Goal: Information Seeking & Learning: Learn about a topic

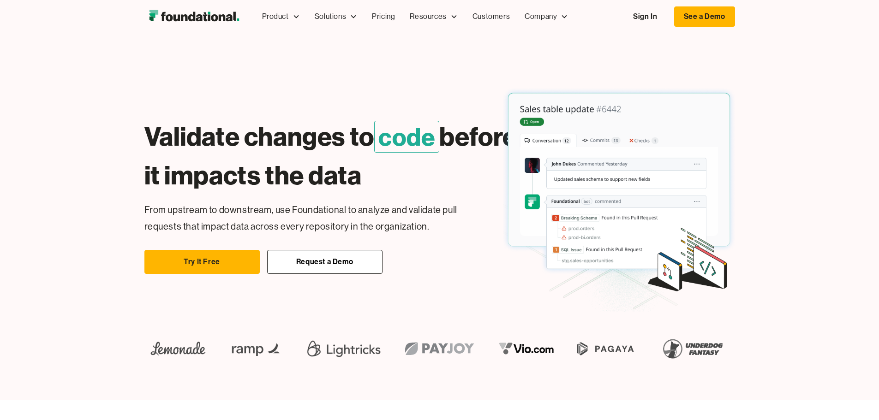
click at [438, 83] on div "Validate changes to code before it impacts the data Easily change dbt Without b…" at bounding box center [439, 191] width 591 height 242
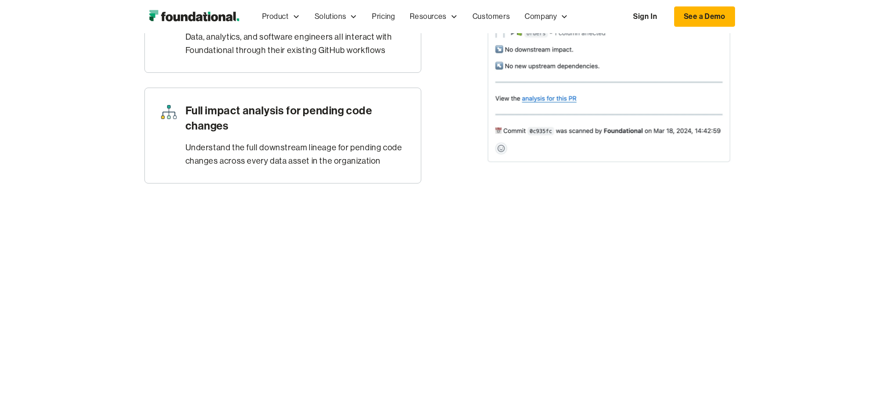
scroll to position [600, 0]
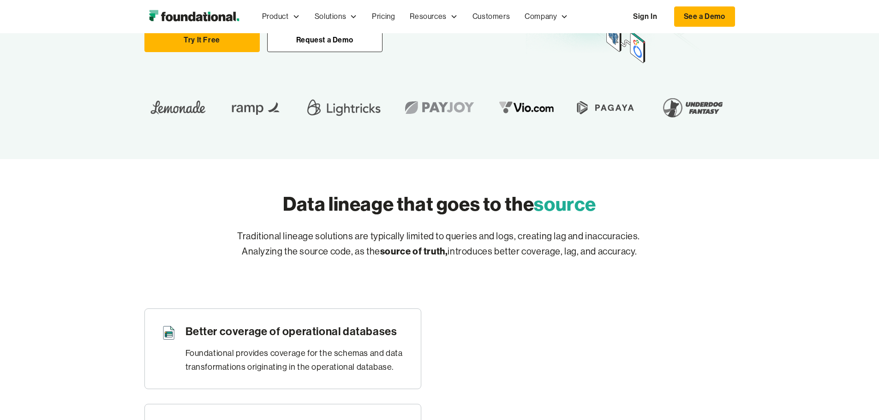
scroll to position [185, 0]
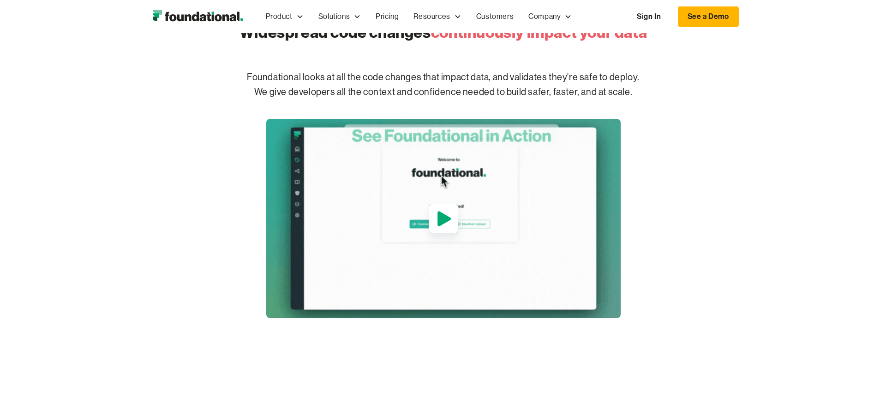
scroll to position [462, 0]
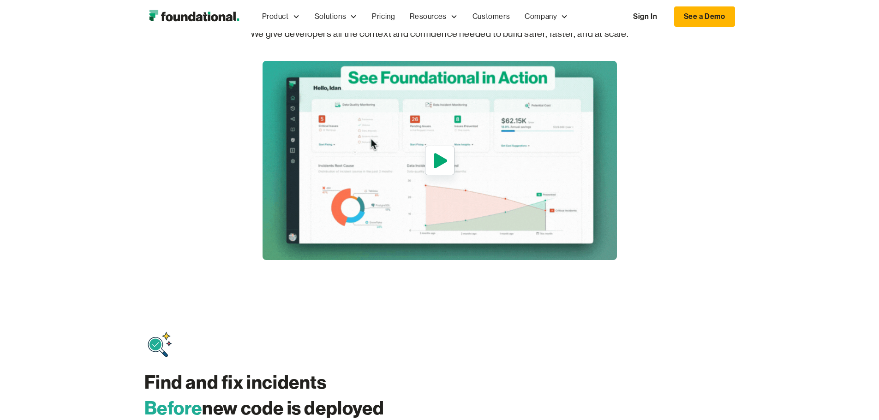
click at [438, 168] on icon "open lightbox" at bounding box center [440, 160] width 13 height 15
